Goal: Information Seeking & Learning: Learn about a topic

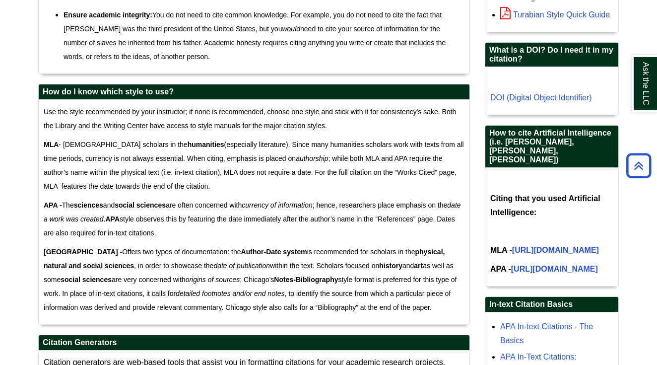
scroll to position [140, 0]
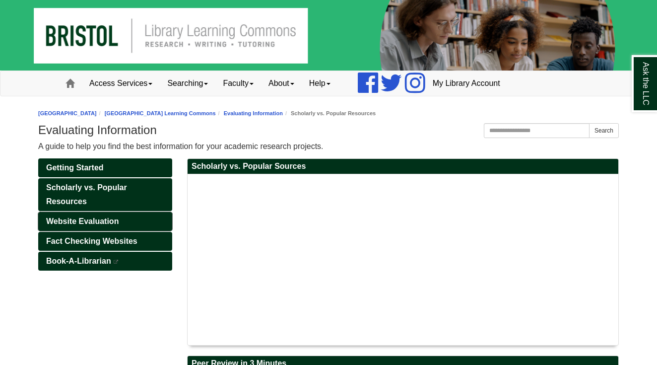
click at [98, 219] on span "Website Evaluation" at bounding box center [82, 221] width 72 height 8
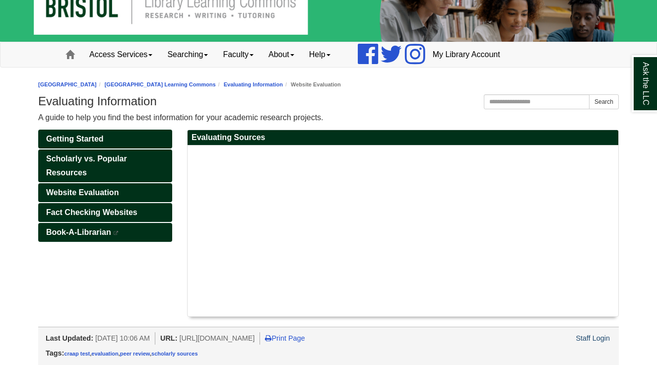
scroll to position [28, 0]
